Goal: Task Accomplishment & Management: Use online tool/utility

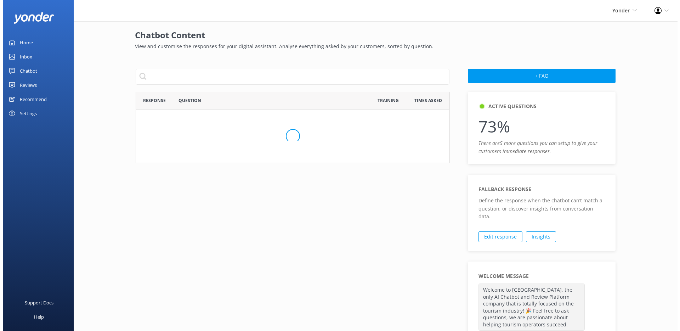
scroll to position [383, 308]
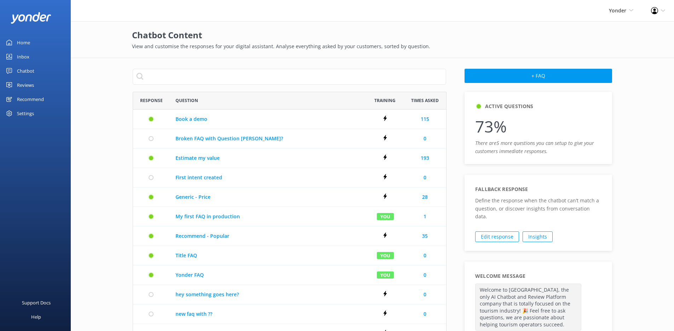
click at [34, 70] on link "Chatbot" at bounding box center [35, 71] width 71 height 14
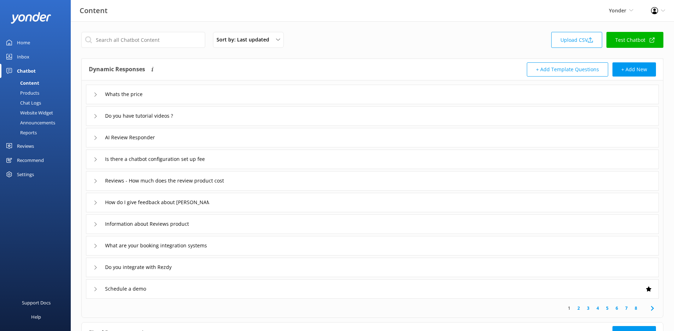
click at [38, 113] on div "Website Widget" at bounding box center [28, 113] width 49 height 10
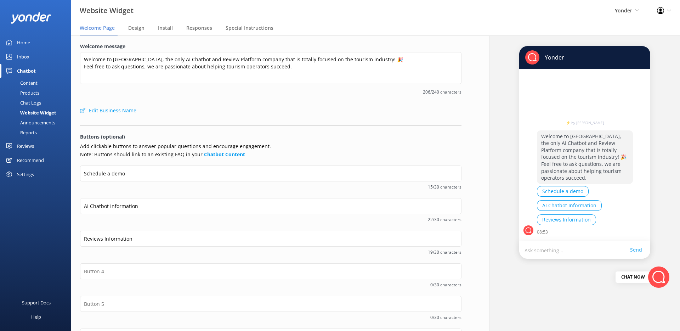
click at [30, 82] on div "Content" at bounding box center [20, 83] width 33 height 10
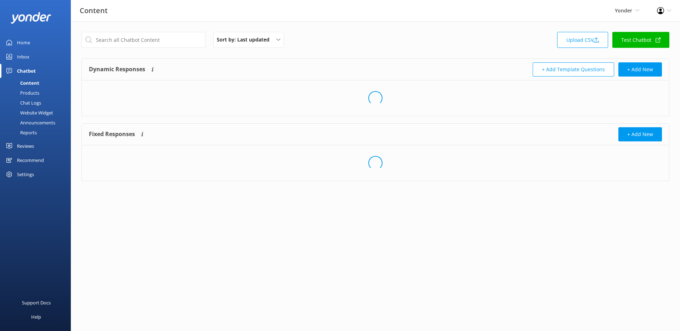
click at [27, 103] on div "Chat Logs" at bounding box center [22, 103] width 37 height 10
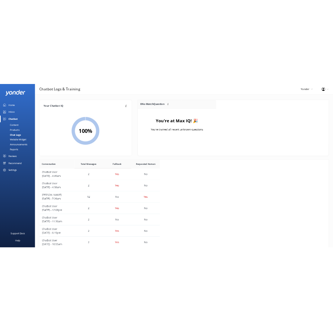
scroll to position [243, 239]
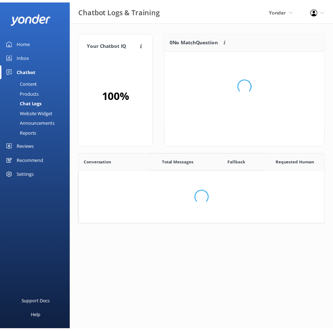
scroll to position [83, 153]
